Goal: Task Accomplishment & Management: Complete application form

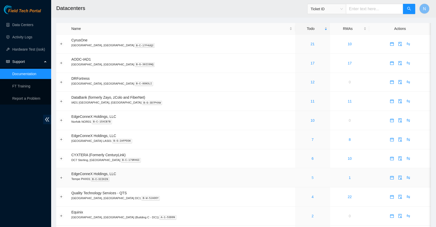
click at [312, 176] on link "5" at bounding box center [313, 178] width 2 height 4
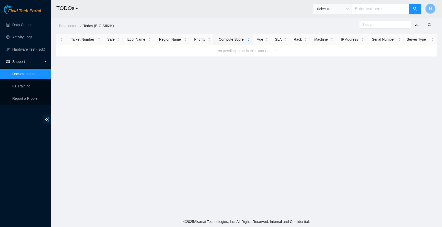
click at [254, 135] on main "TODOs - Ticket ID N Datacenters / Todos (B-C-SIIKIK) / Ticket Number Safe Ecor …" at bounding box center [246, 108] width 390 height 217
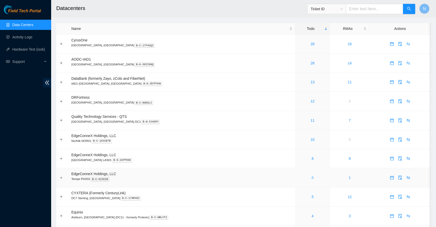
click at [312, 176] on link "6" at bounding box center [313, 178] width 2 height 4
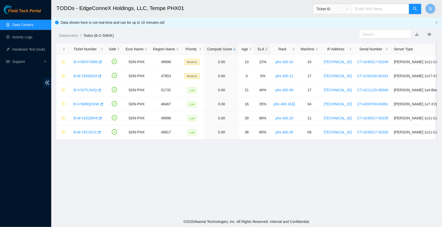
click at [262, 47] on div "SLA" at bounding box center [262, 49] width 10 height 6
click at [63, 76] on icon "star" at bounding box center [63, 76] width 4 height 4
click at [276, 154] on main "TODOs - EdgeConneX Holdings, LLC, Tempe PHX01 Ticket ID N Data shown here is no…" at bounding box center [246, 108] width 390 height 217
click at [27, 25] on link "Data Centers" at bounding box center [22, 25] width 21 height 4
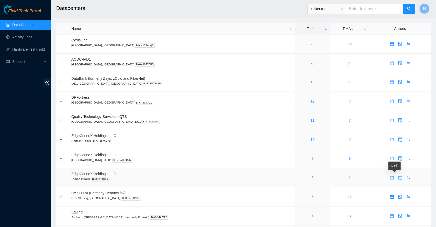
click at [399, 179] on icon "audit" at bounding box center [401, 178] width 4 height 4
click at [390, 178] on icon "calendar" at bounding box center [392, 178] width 4 height 4
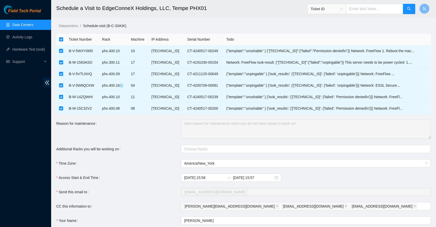
click at [61, 40] on input "checkbox" at bounding box center [61, 39] width 4 height 4
checkbox input "false"
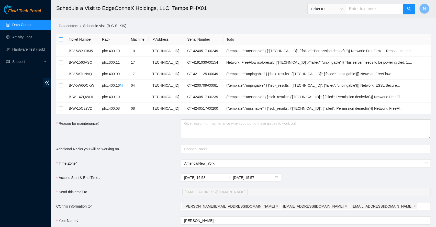
checkbox input "false"
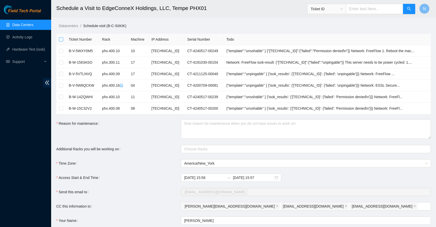
checkbox input "false"
click at [153, 179] on div "Access Start & End Time" at bounding box center [118, 178] width 125 height 8
click at [59, 85] on td at bounding box center [61, 86] width 10 height 12
click at [60, 86] on input "checkbox" at bounding box center [61, 85] width 4 height 4
checkbox input "true"
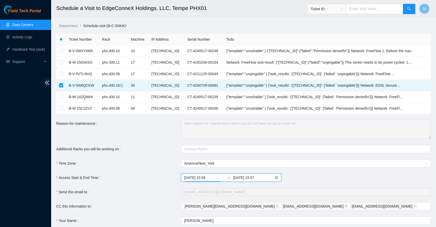
click at [214, 177] on input "[DATE] 15:58" at bounding box center [204, 178] width 41 height 6
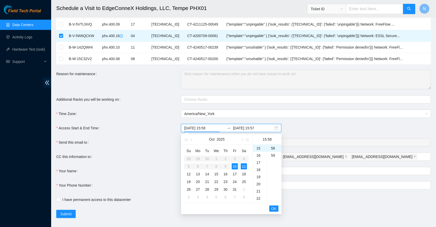
scroll to position [53, 0]
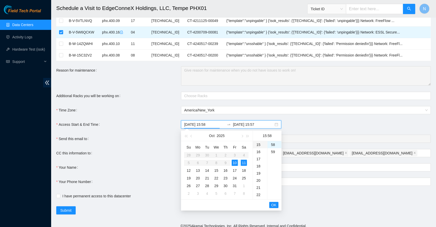
click at [260, 146] on div "15" at bounding box center [260, 144] width 14 height 7
click at [273, 152] on div "59" at bounding box center [275, 151] width 14 height 7
type input "[DATE] 15:59"
click at [272, 206] on span "OK" at bounding box center [274, 206] width 5 height 6
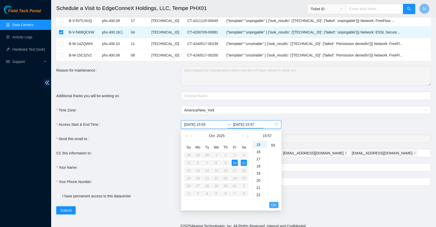
scroll to position [409, 0]
click at [259, 195] on div "22" at bounding box center [260, 194] width 14 height 7
click at [272, 160] on div "59" at bounding box center [275, 159] width 14 height 7
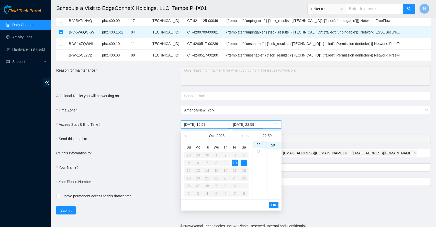
click at [275, 201] on li "OK" at bounding box center [274, 205] width 9 height 9
click at [276, 204] on span "OK" at bounding box center [274, 206] width 5 height 6
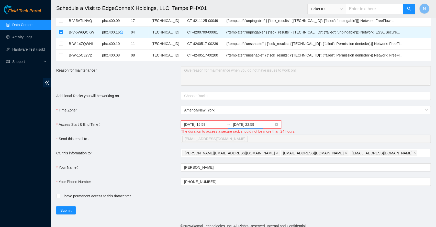
click at [247, 124] on input "[DATE] 22:59" at bounding box center [253, 125] width 41 height 6
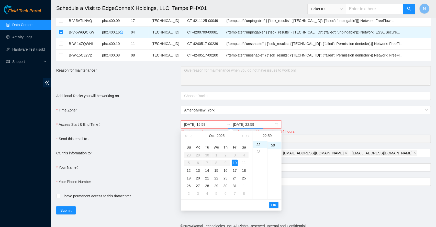
click at [323, 124] on div "[DATE] 15:59 [DATE] 22:59" at bounding box center [306, 125] width 250 height 8
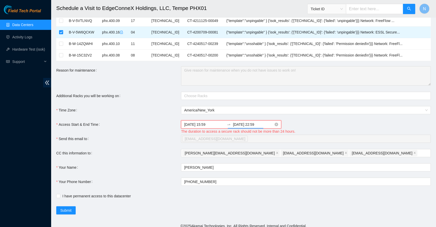
click at [248, 125] on input "[DATE] 22:59" at bounding box center [253, 125] width 41 height 6
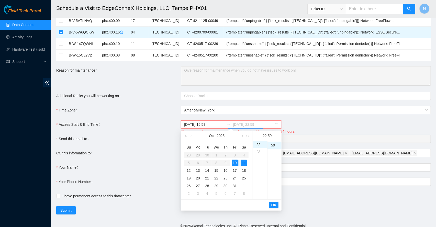
click at [234, 163] on div "10" at bounding box center [235, 163] width 6 height 6
type input "[DATE] 22:59"
click at [272, 205] on span "OK" at bounding box center [274, 206] width 5 height 6
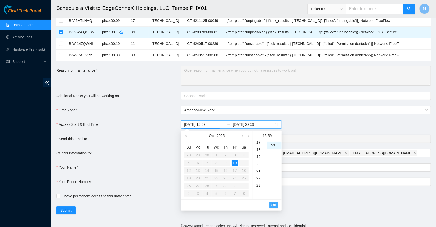
scroll to position [108, 0]
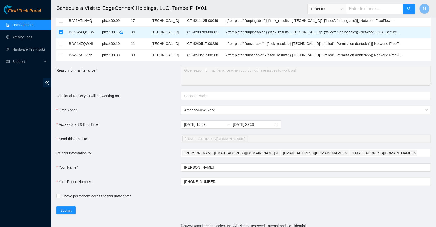
click at [297, 205] on form "Ticket Number Rack Machine IP Address Serial Number Todo B-V-5WXY0M5 phx.400.10…" at bounding box center [243, 98] width 375 height 234
click at [345, 153] on icon "close" at bounding box center [346, 153] width 3 height 3
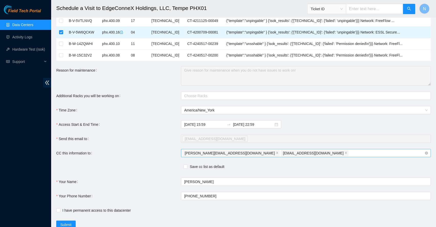
click at [288, 152] on div "[PERSON_NAME][EMAIL_ADDRESS][DOMAIN_NAME] [EMAIL_ADDRESS][DOMAIN_NAME]" at bounding box center [304, 153] width 242 height 7
type input "[EMAIL_ADDRESS][DOMAIN_NAME]"
click at [267, 169] on div "Save cc list as default" at bounding box center [181, 167] width 250 height 7
click at [218, 167] on span "Save cc list as default" at bounding box center [207, 167] width 39 height 6
click at [187, 167] on input "Save cc list as default" at bounding box center [186, 167] width 4 height 4
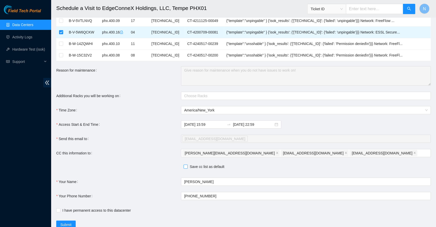
checkbox input "true"
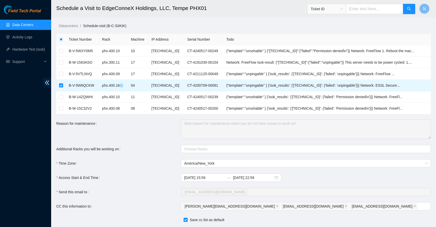
scroll to position [71, 0]
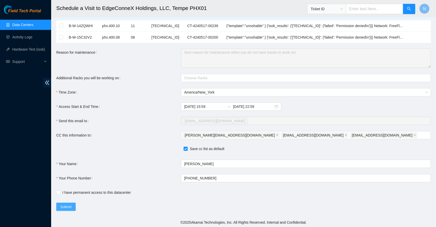
click at [71, 205] on span "Submit" at bounding box center [65, 207] width 11 height 6
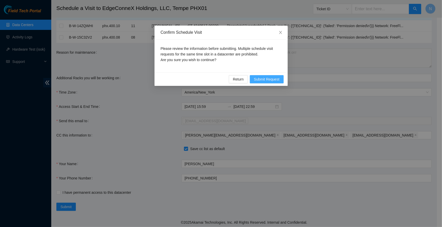
click at [264, 82] on button "Submit Request" at bounding box center [267, 79] width 34 height 8
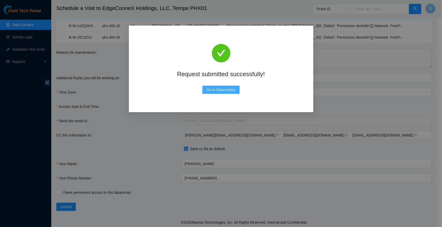
click at [234, 88] on span "Go to Datacenters" at bounding box center [220, 90] width 29 height 6
